Goal: Navigation & Orientation: Find specific page/section

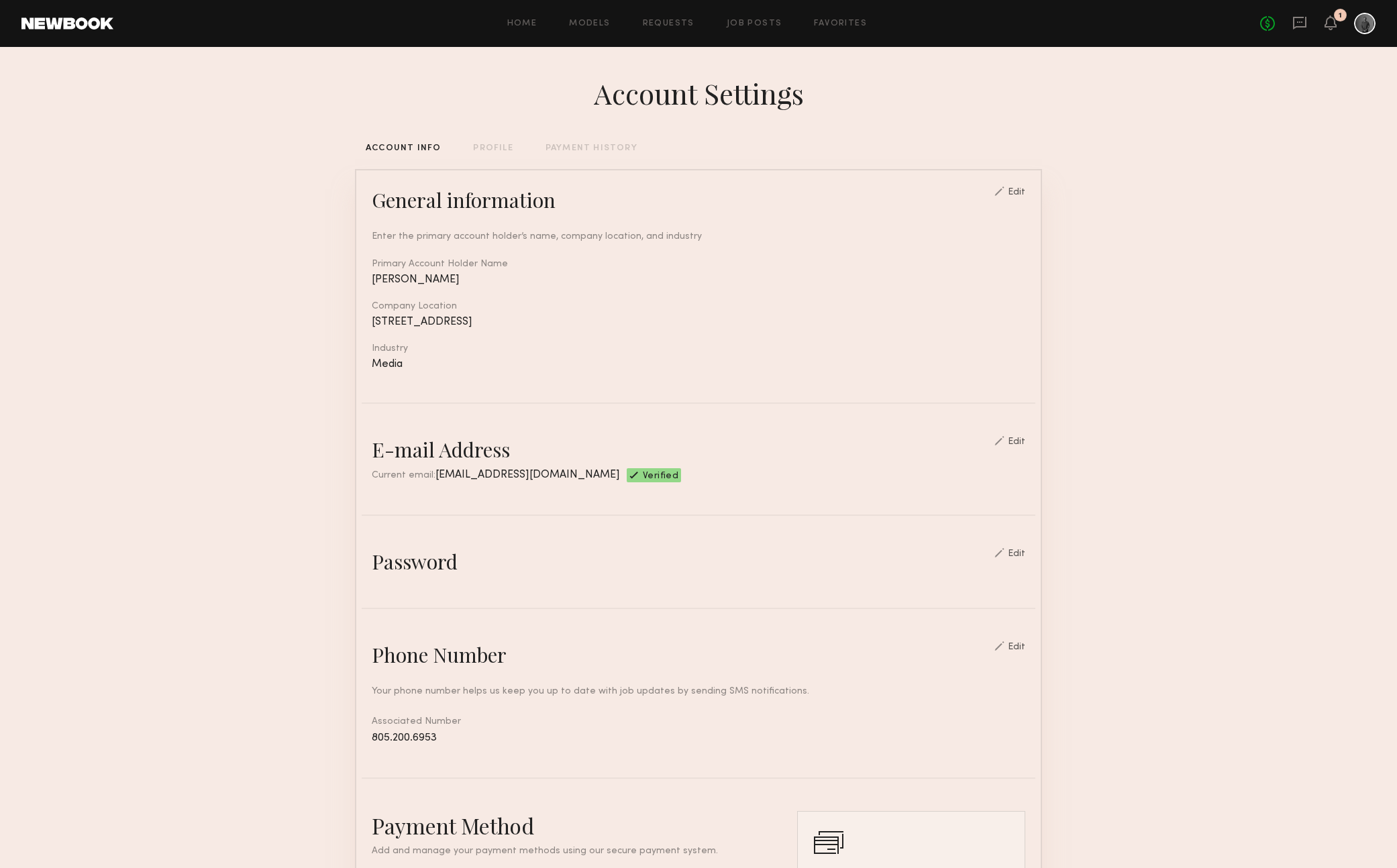
click at [92, 20] on link at bounding box center [67, 23] width 92 height 12
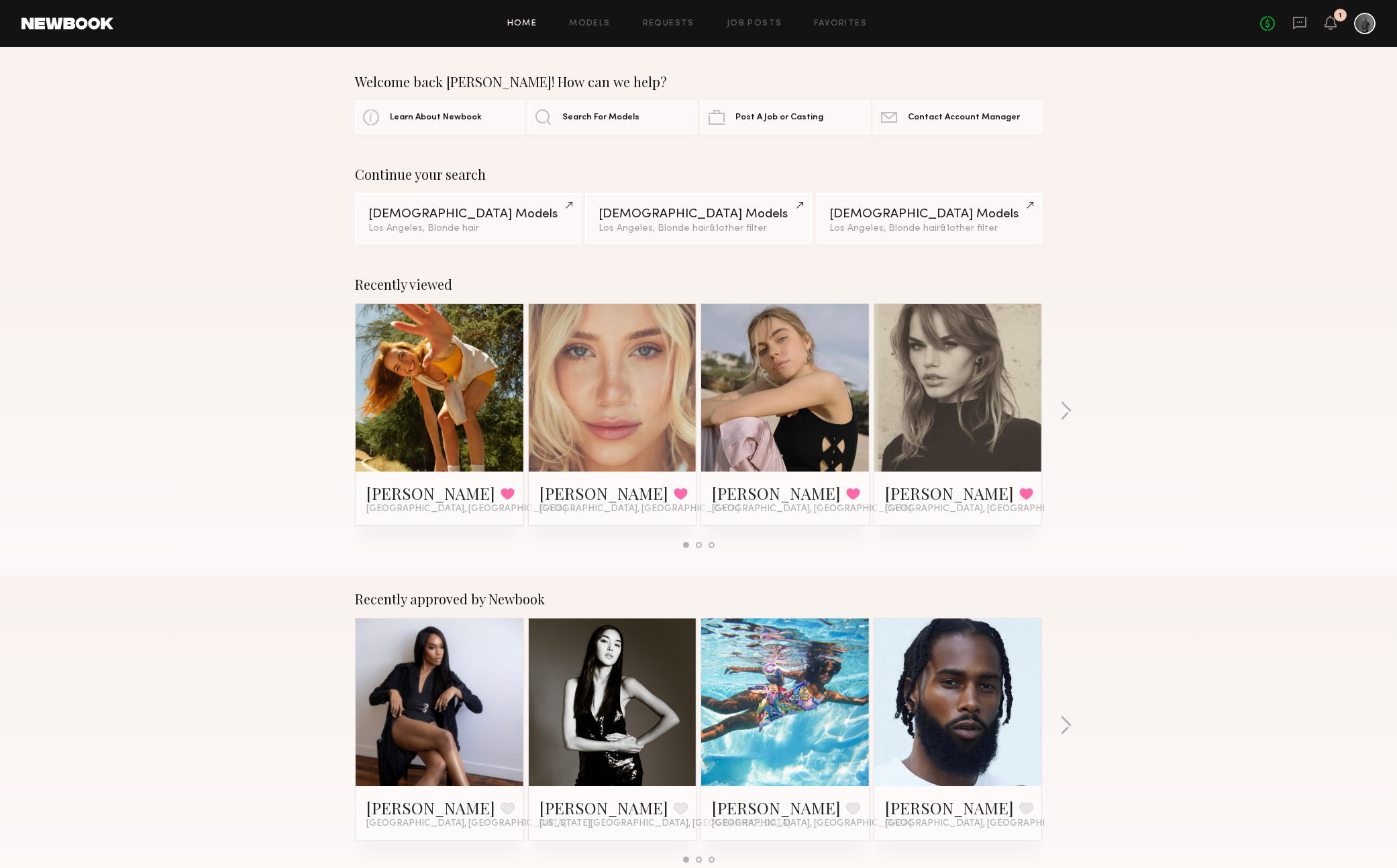
click at [457, 378] on link at bounding box center [440, 387] width 82 height 168
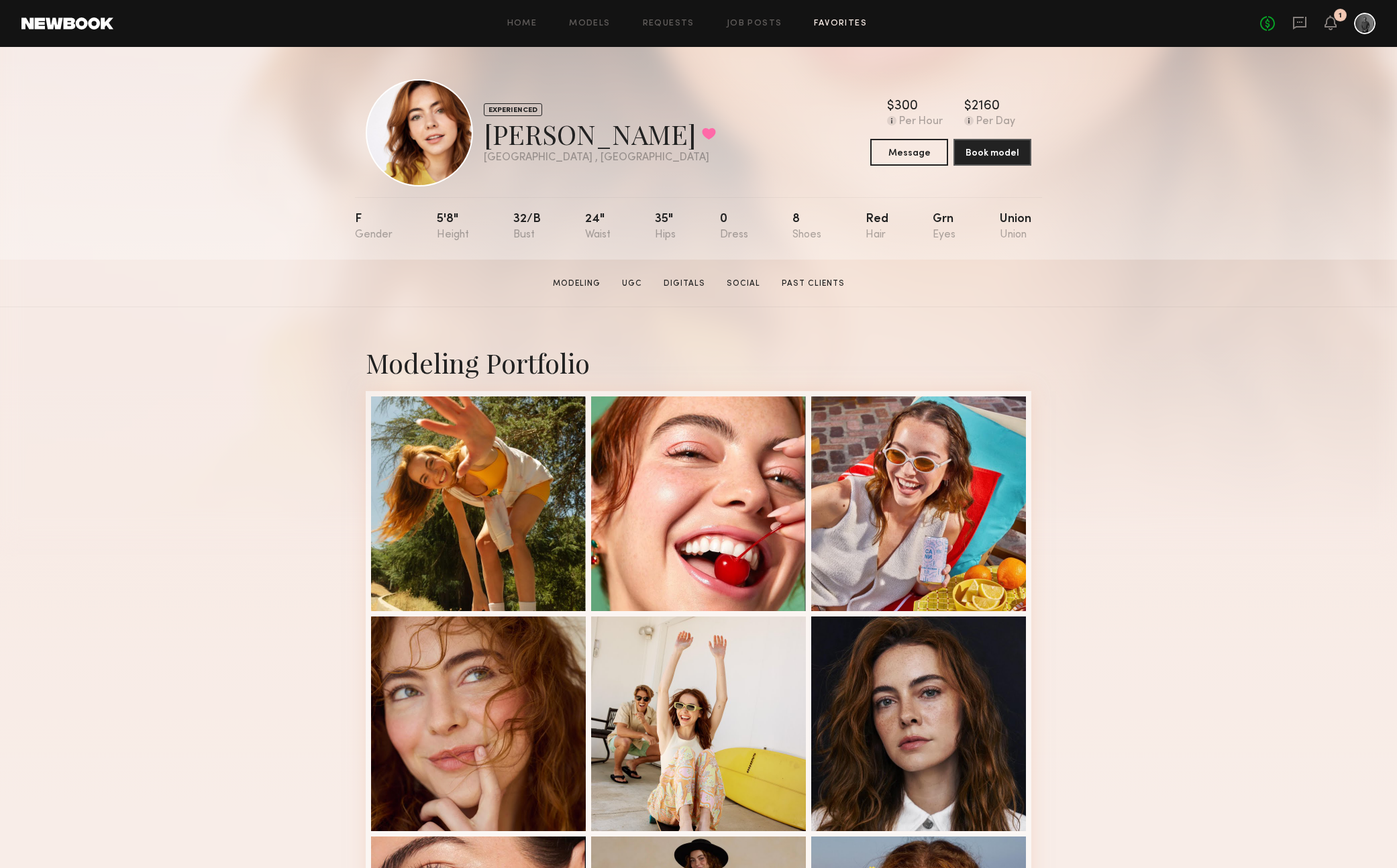
click at [839, 24] on link "Favorites" at bounding box center [840, 24] width 53 height 9
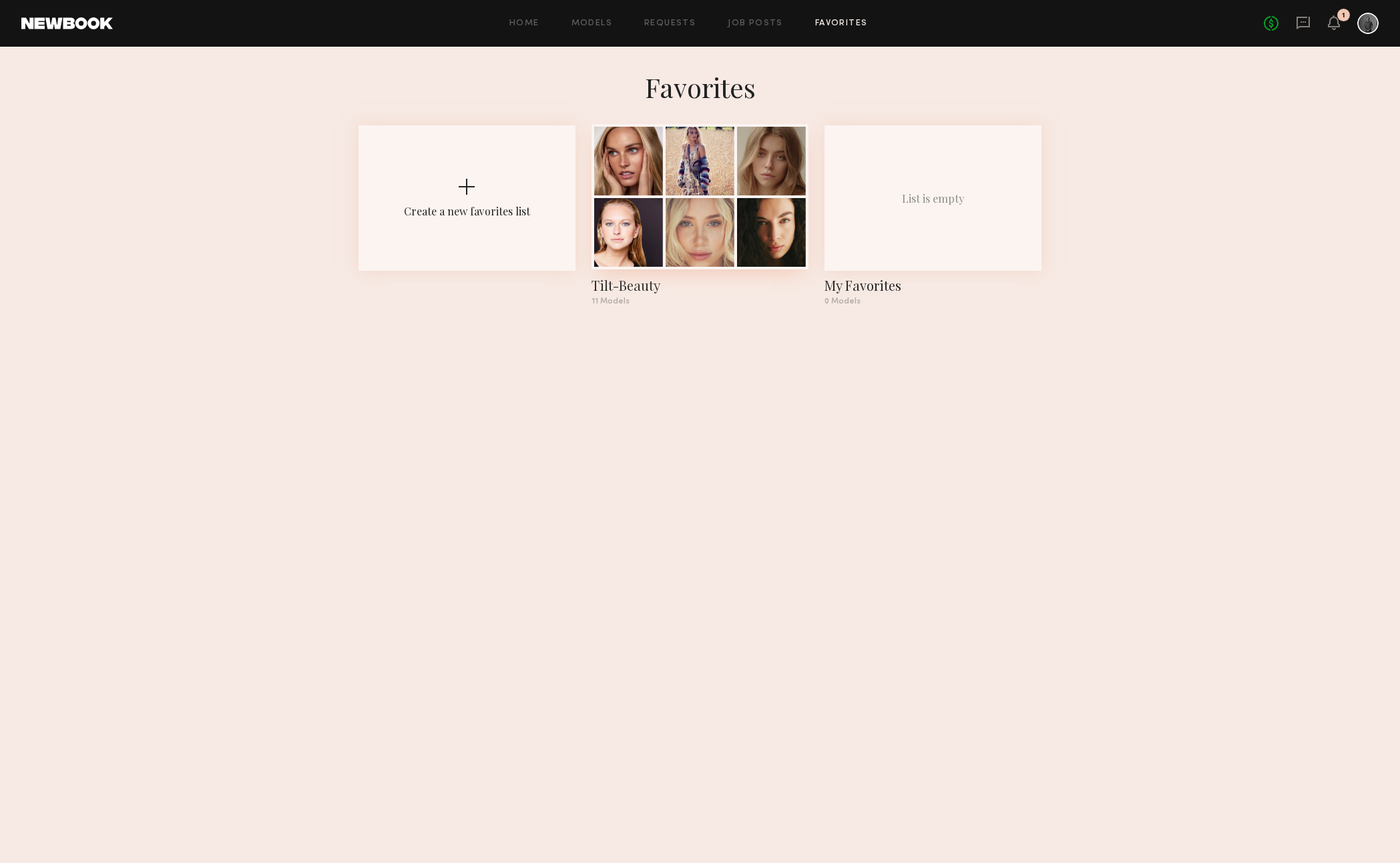
click at [699, 172] on div at bounding box center [700, 161] width 69 height 69
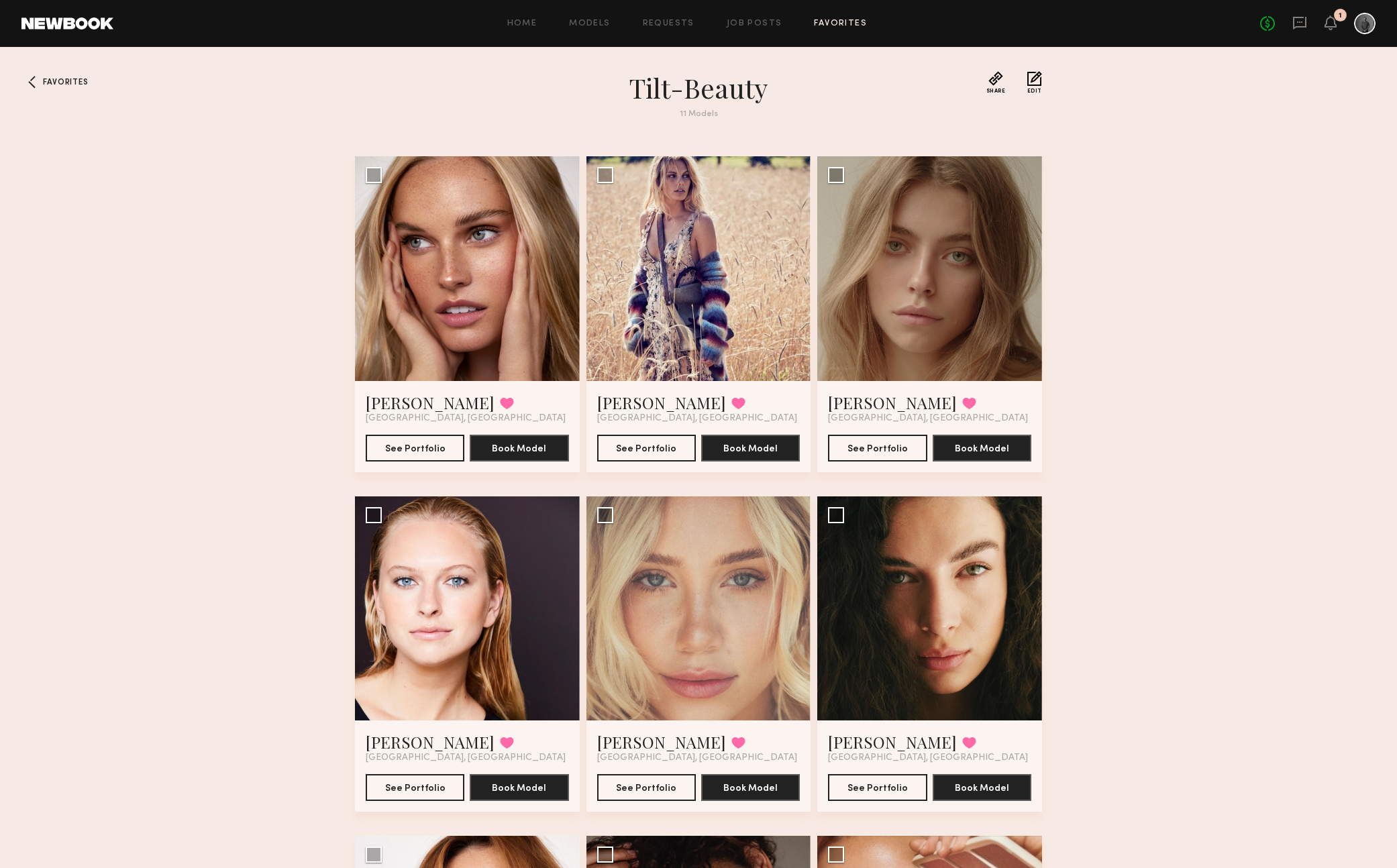
click at [1331, 30] on div "1" at bounding box center [1331, 24] width 12 height 17
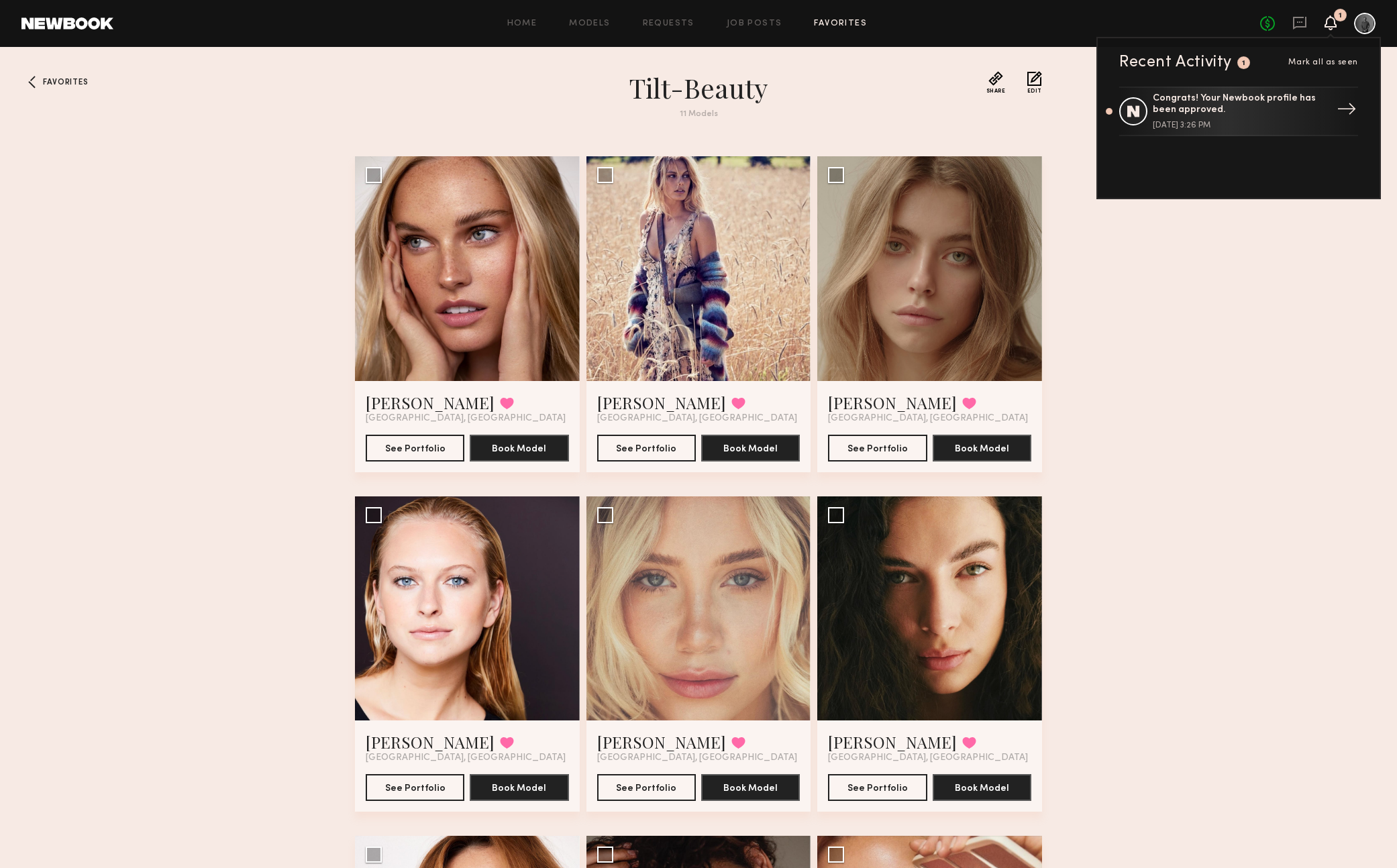
click at [1196, 107] on div "Congrats! Your Newbook profile has been approved." at bounding box center [1240, 105] width 174 height 23
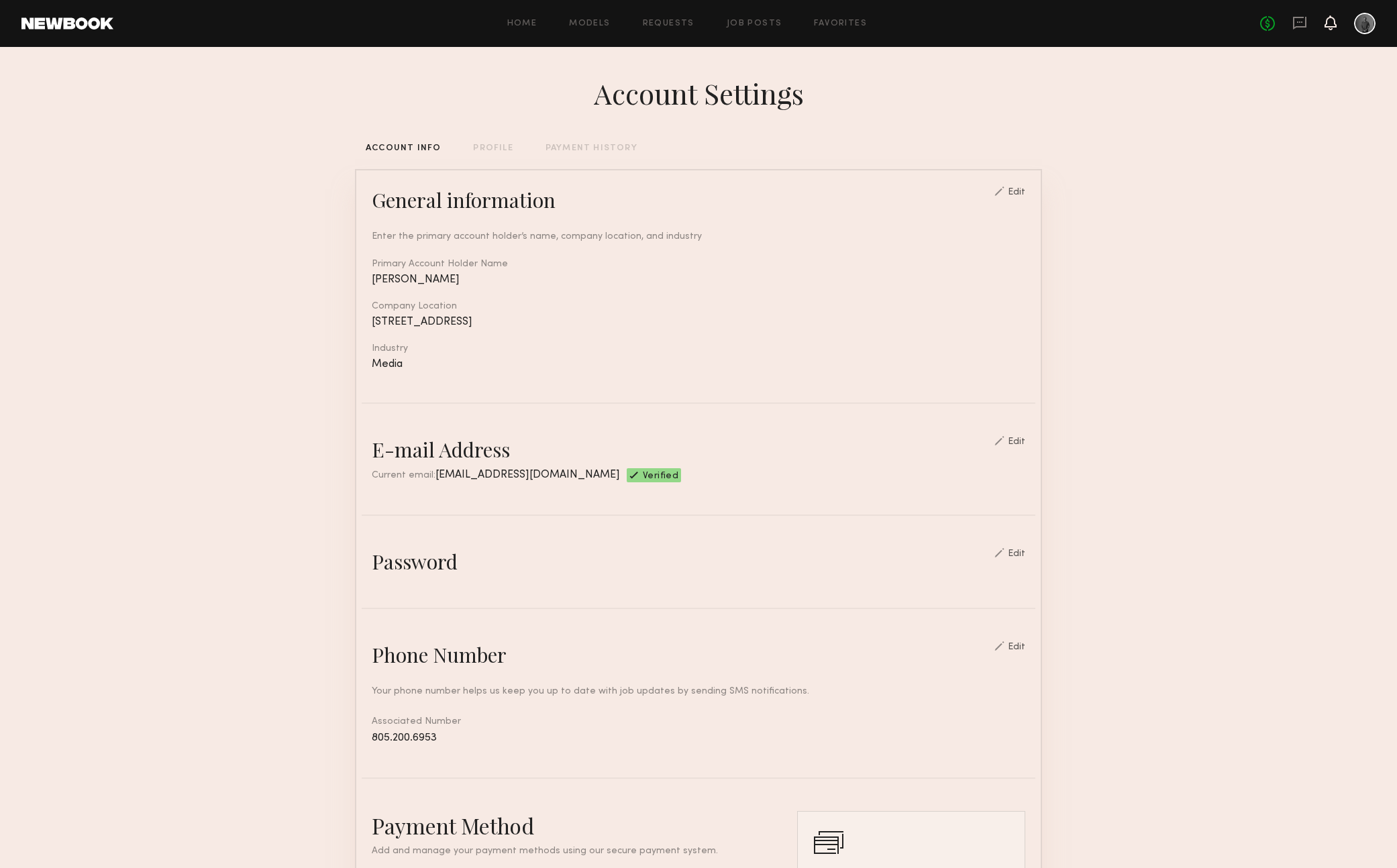
click at [1325, 20] on icon at bounding box center [1331, 23] width 12 height 15
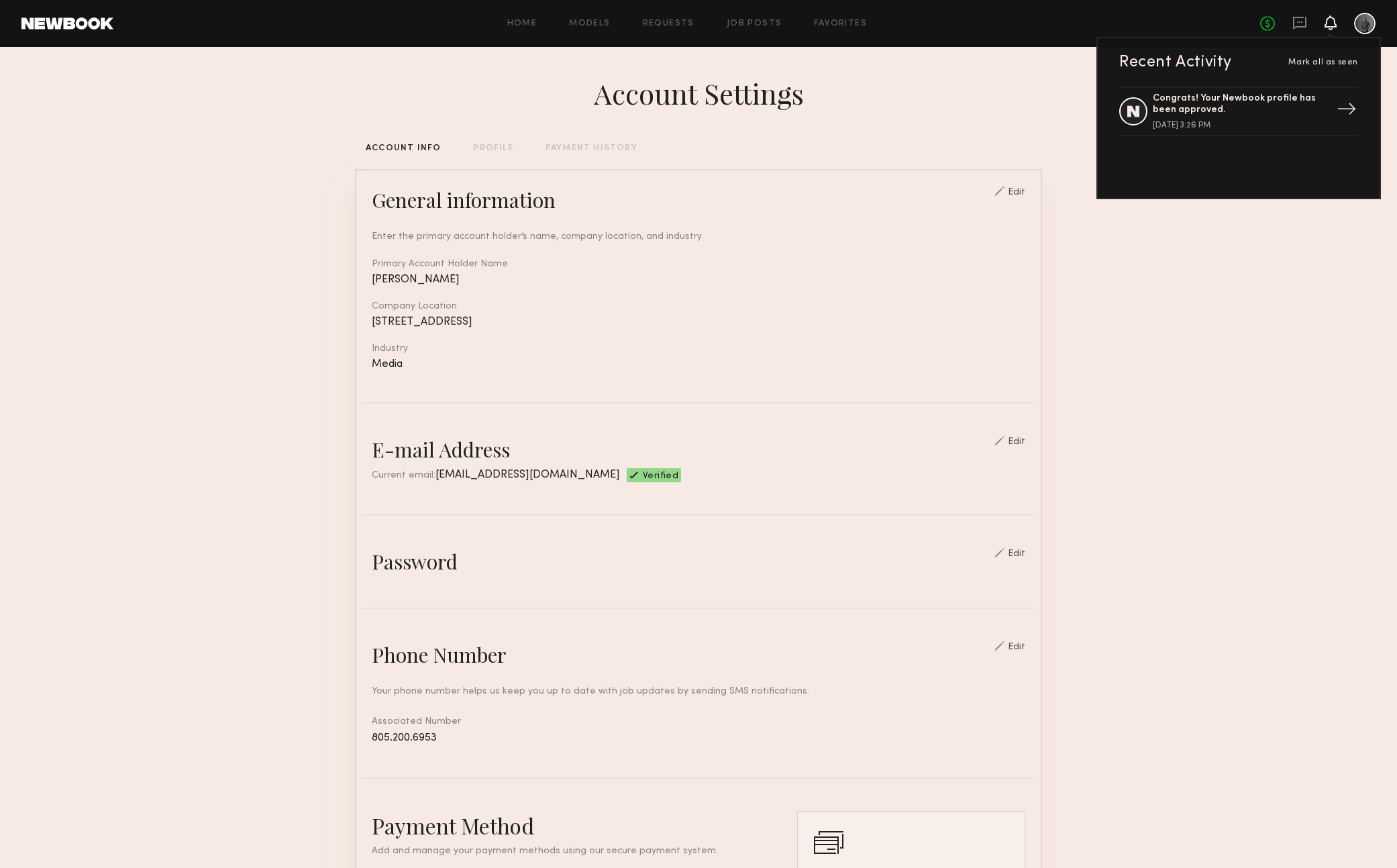
click at [1348, 110] on div "→" at bounding box center [1347, 111] width 31 height 35
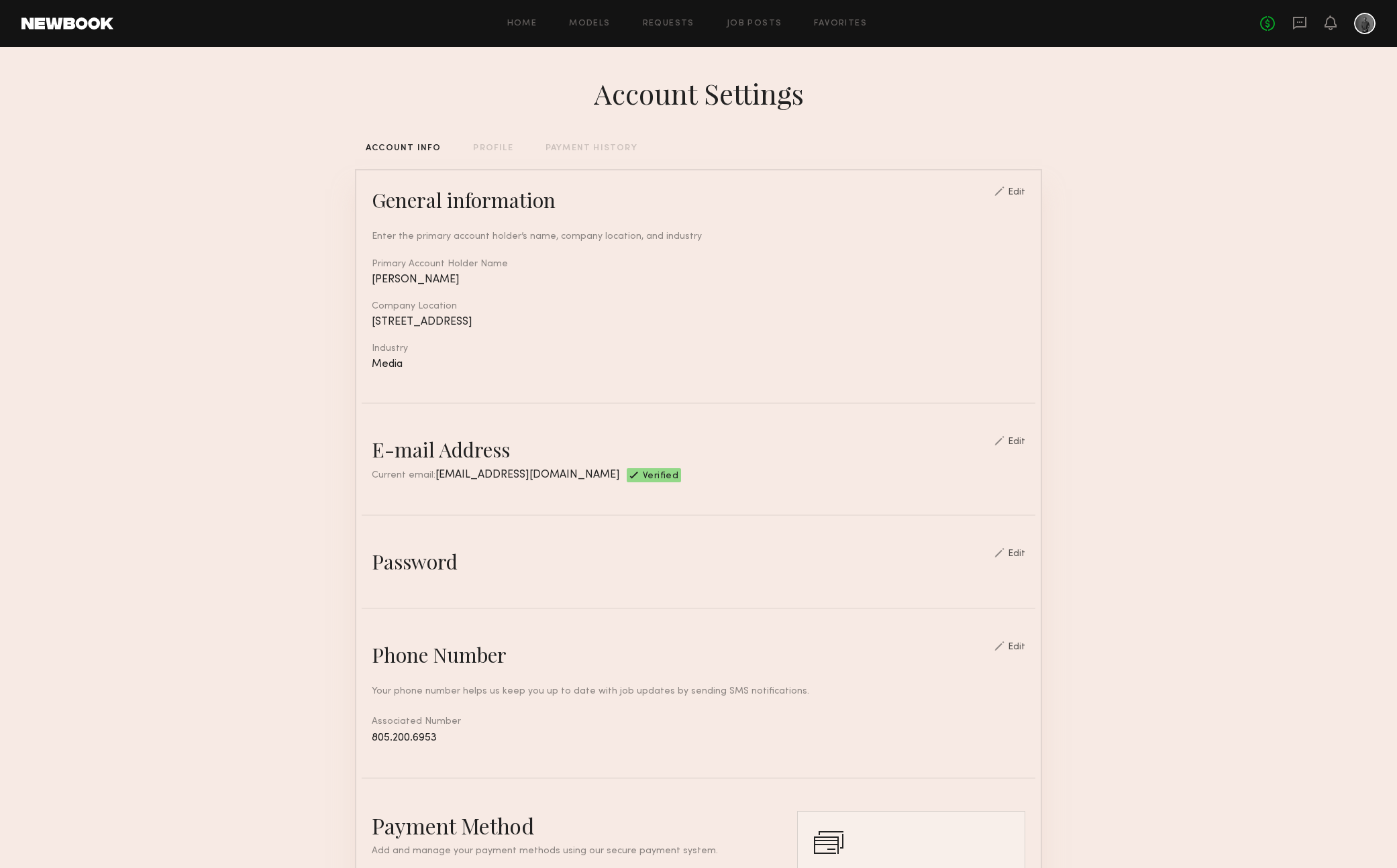
click at [500, 145] on div "PROFILE" at bounding box center [493, 149] width 39 height 9
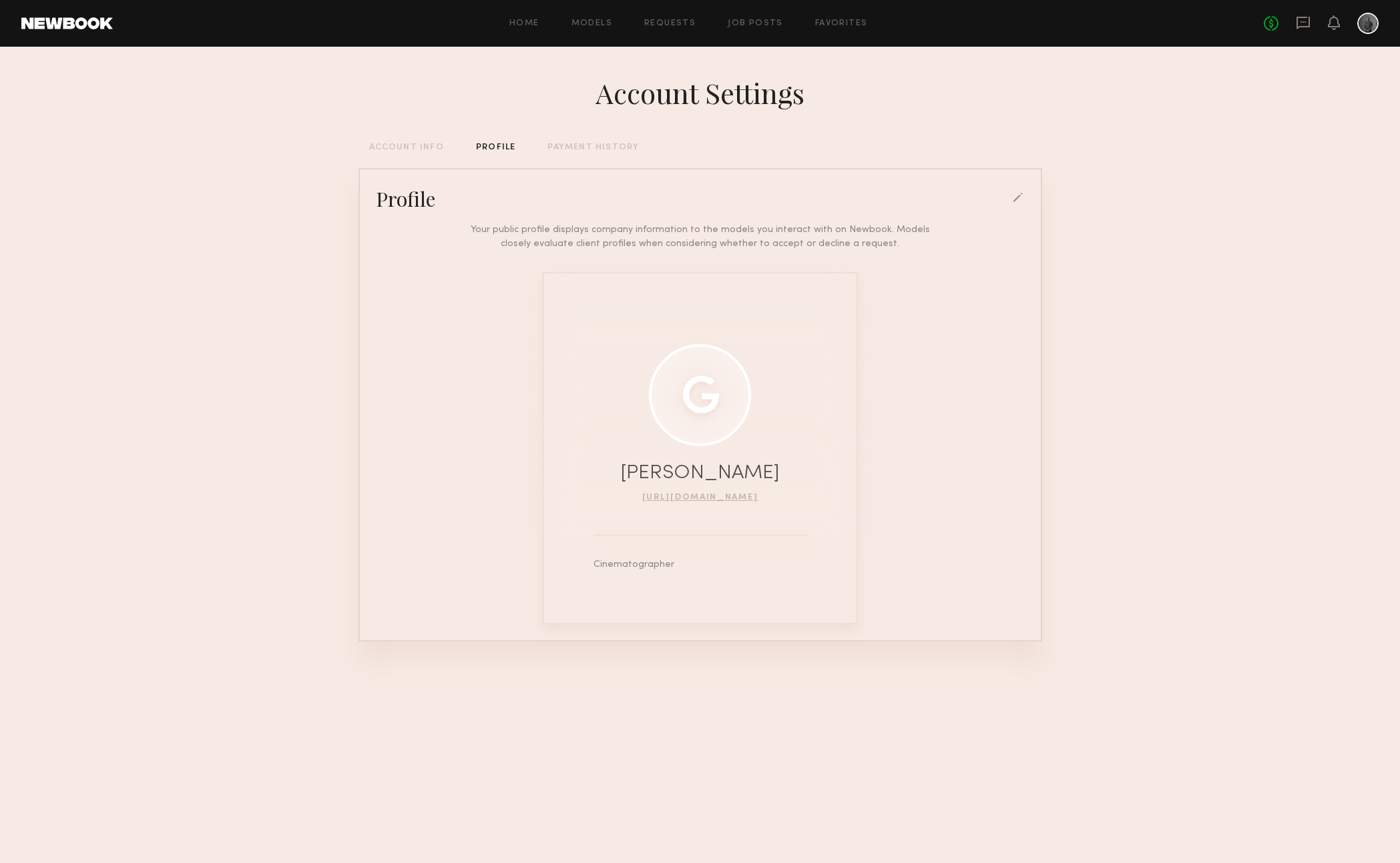
click at [576, 144] on div "PAYMENT HISTORY" at bounding box center [593, 148] width 91 height 9
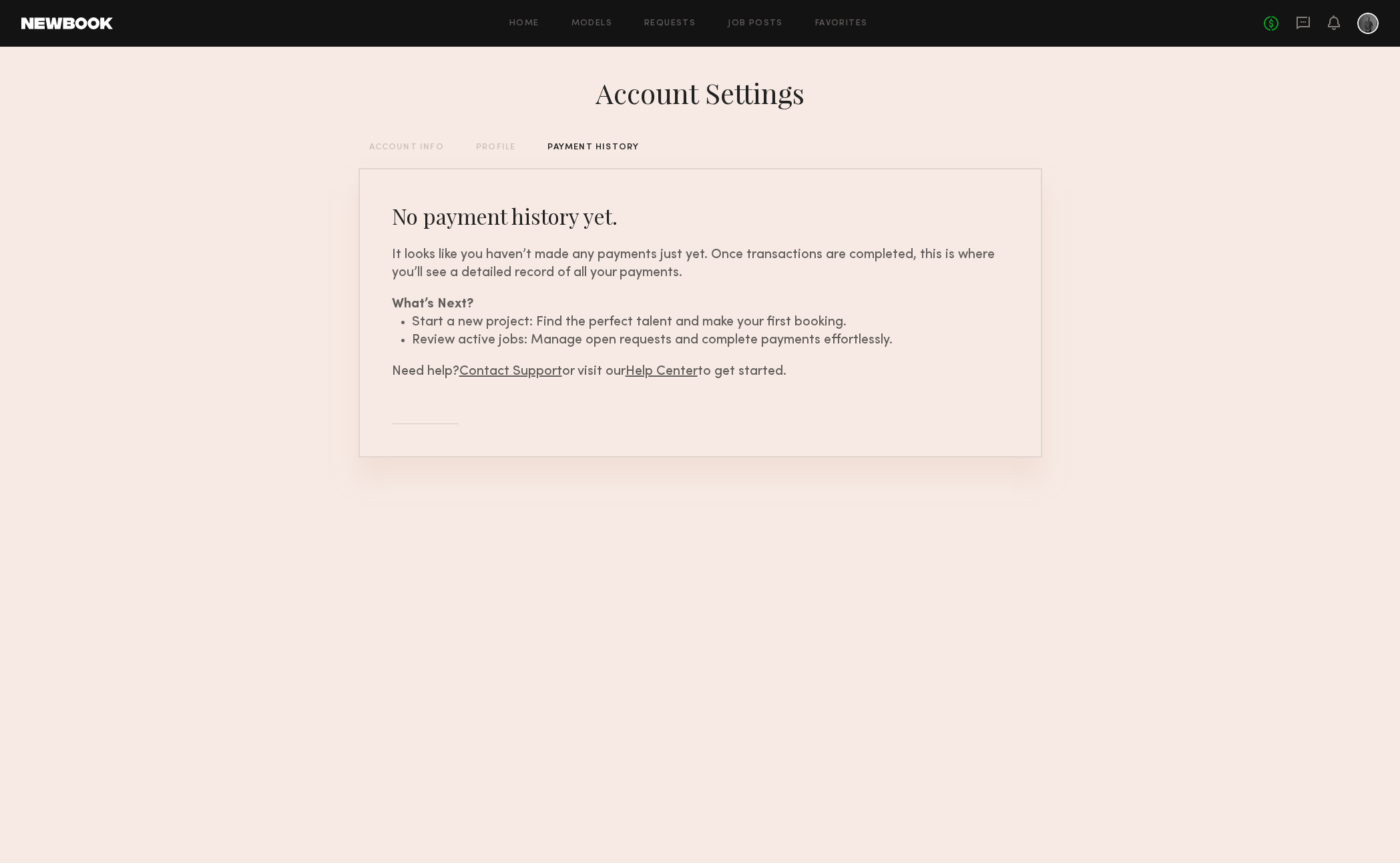
click at [412, 145] on div "ACCOUNT INFO" at bounding box center [407, 148] width 75 height 9
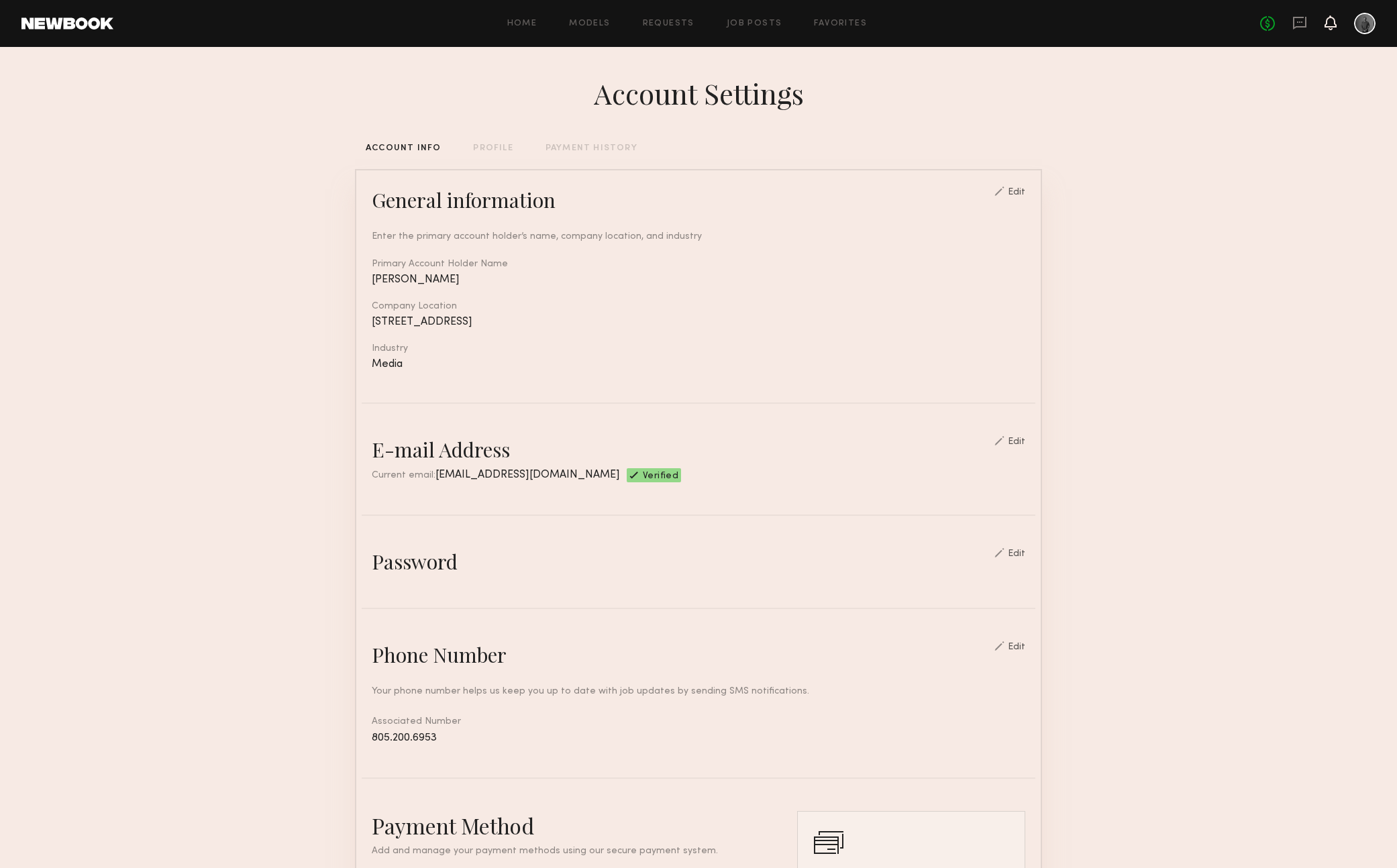
click at [1329, 23] on icon at bounding box center [1331, 21] width 11 height 9
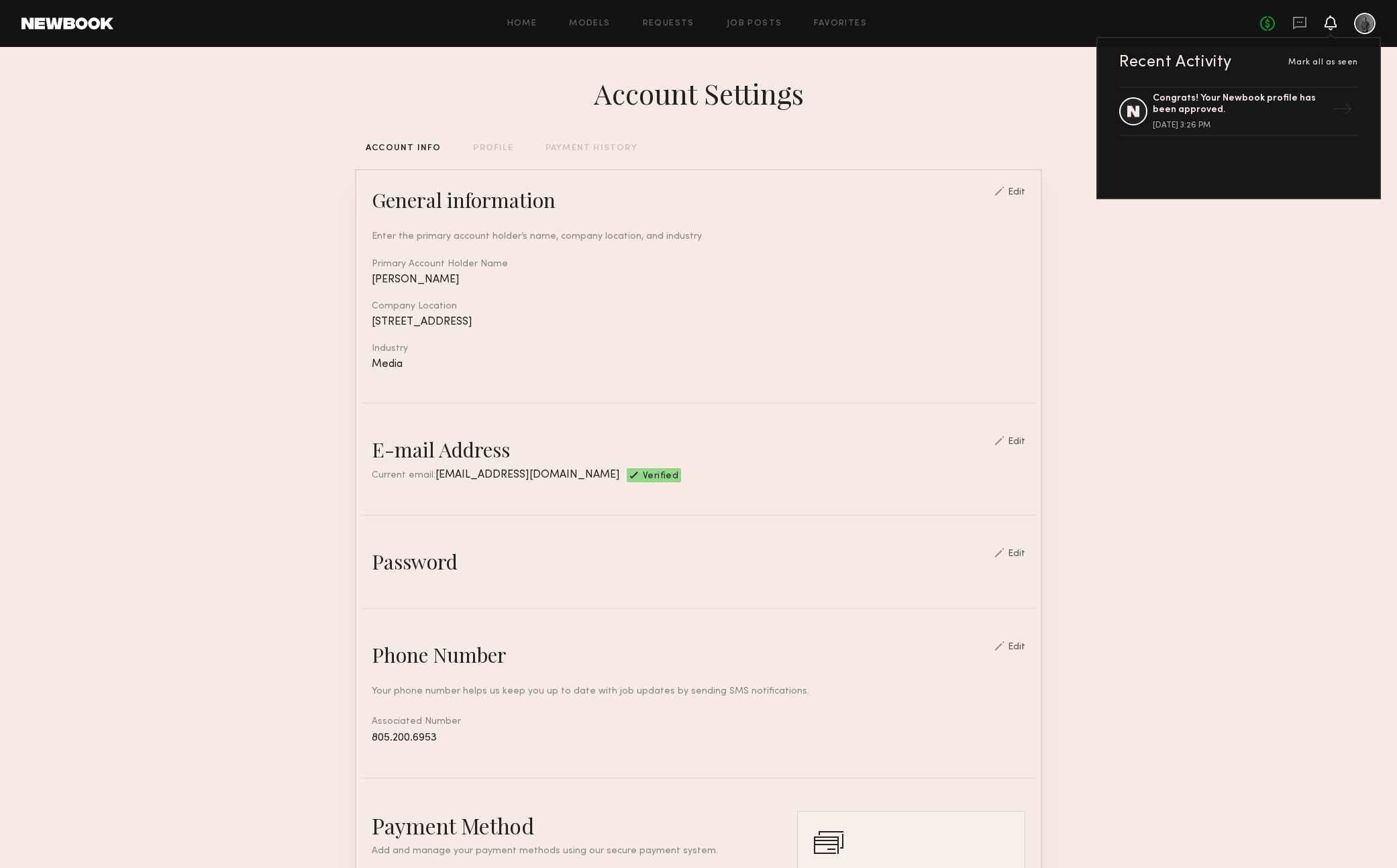
click at [1238, 375] on section "Account Settings ACCOUNT INFO PROFILE PAYMENT HISTORY General information Edit …" at bounding box center [698, 651] width 1397 height 1210
